Goal: Find contact information: Find contact information

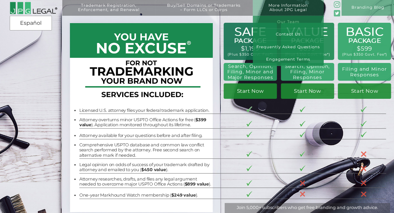
click at [290, 21] on link "Our Team" at bounding box center [287, 22] width 71 height 12
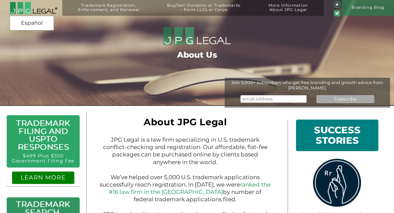
click at [24, 8] on img at bounding box center [33, 8] width 47 height 13
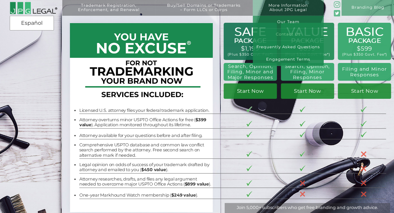
click at [292, 33] on link "Contact Us" at bounding box center [287, 34] width 71 height 12
click at [292, 8] on link "More Information About JPG Legal" at bounding box center [287, 11] width 63 height 16
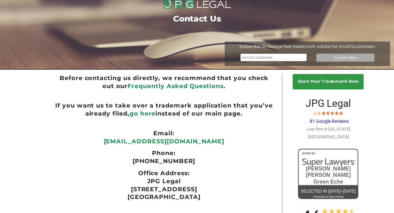
scroll to position [67, 0]
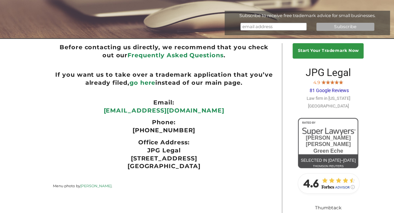
click at [387, 80] on div "Start Your Trademark Now JPG Legal 4.9 81 Google Reviews Law firm in New York C…" at bounding box center [197, 160] width 394 height 239
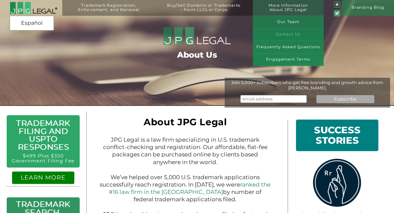
click at [290, 34] on link "Contact Us" at bounding box center [287, 34] width 71 height 12
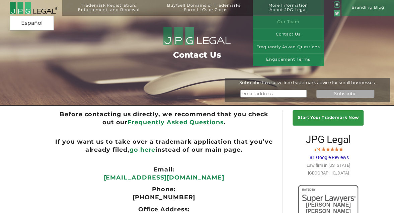
click at [292, 22] on link "Our Team" at bounding box center [287, 22] width 71 height 12
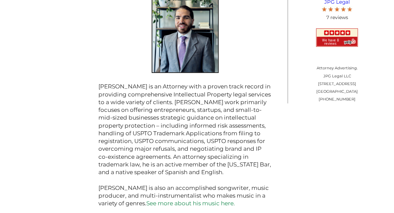
scroll to position [871, 0]
